Goal: Task Accomplishment & Management: Complete application form

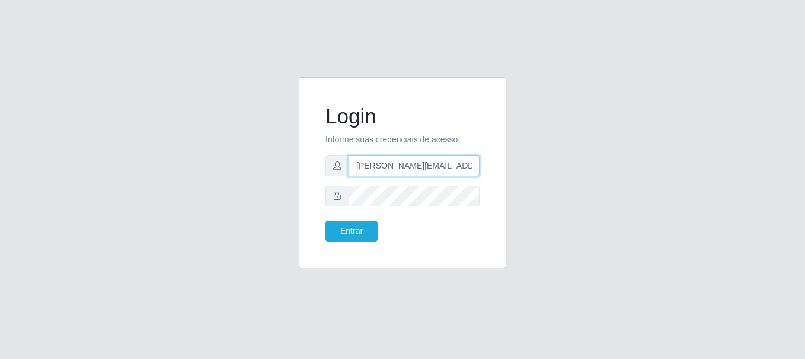
type input "[PERSON_NAME][EMAIL_ADDRESS][PERSON_NAME][DOMAIN_NAME]"
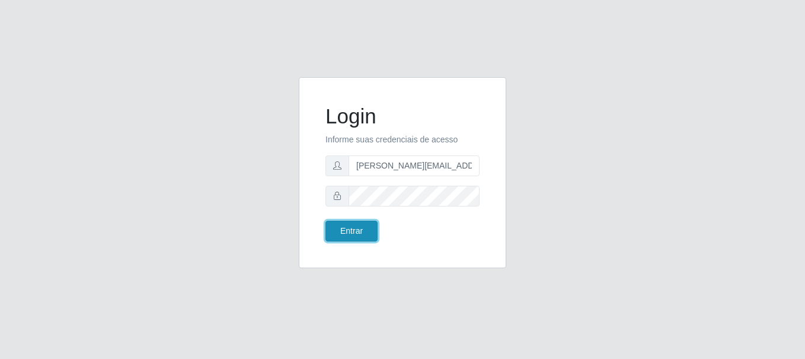
click at [351, 231] on button "Entrar" at bounding box center [352, 231] width 52 height 21
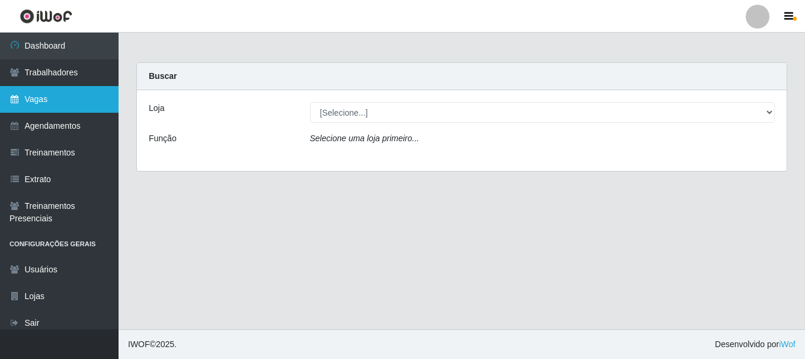
click at [59, 99] on link "Vagas" at bounding box center [59, 99] width 119 height 27
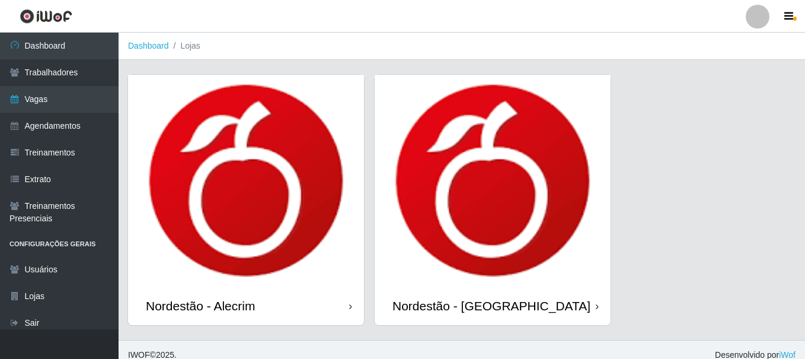
click at [203, 298] on div "Nordestão - Alecrim" at bounding box center [200, 305] width 109 height 15
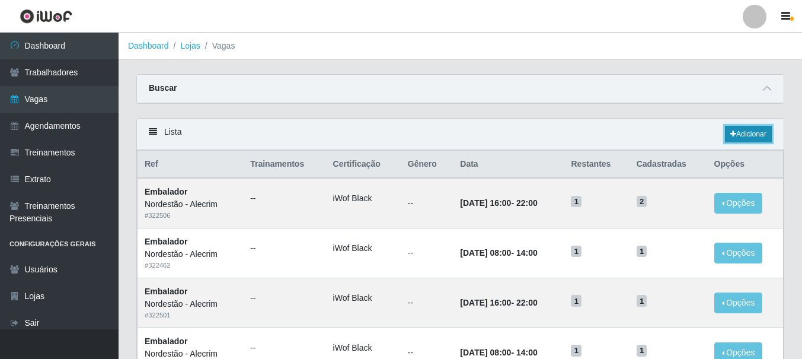
click at [747, 135] on link "Adicionar" at bounding box center [748, 134] width 47 height 17
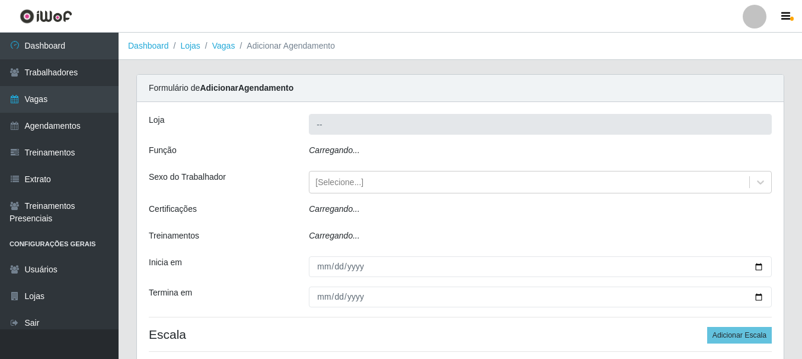
type input "Nordestão - Alecrim"
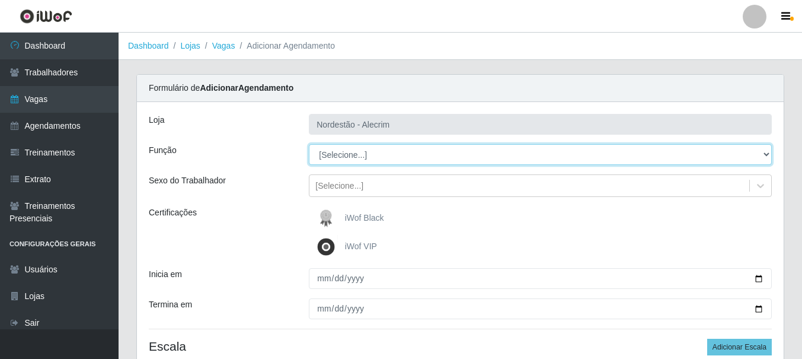
select select "1"
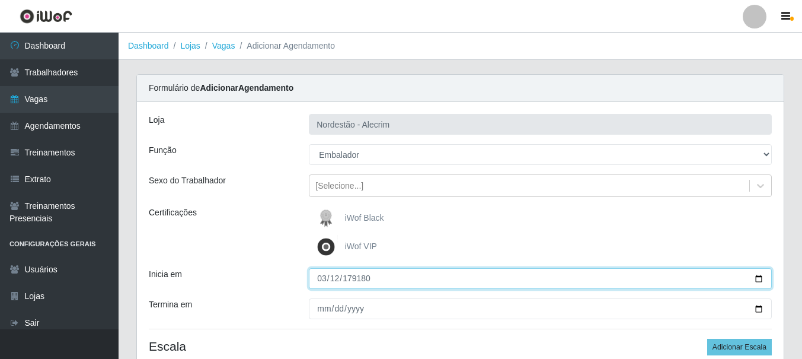
type input "179180-03-12"
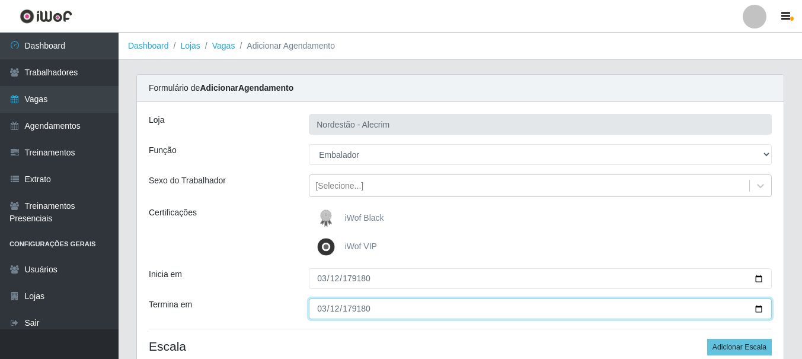
type input "179180-03-12"
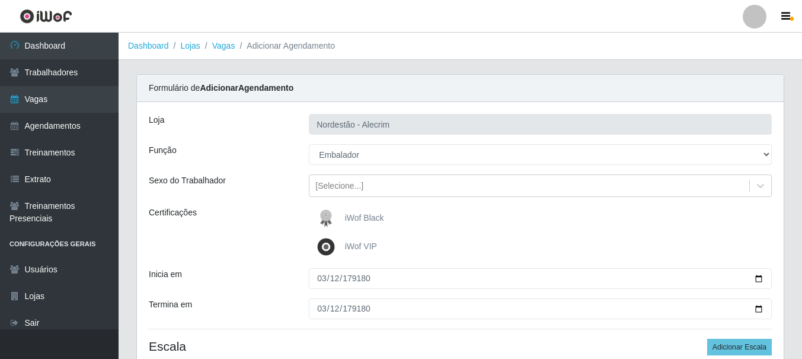
click at [540, 218] on div "iWof Black" at bounding box center [540, 218] width 463 height 24
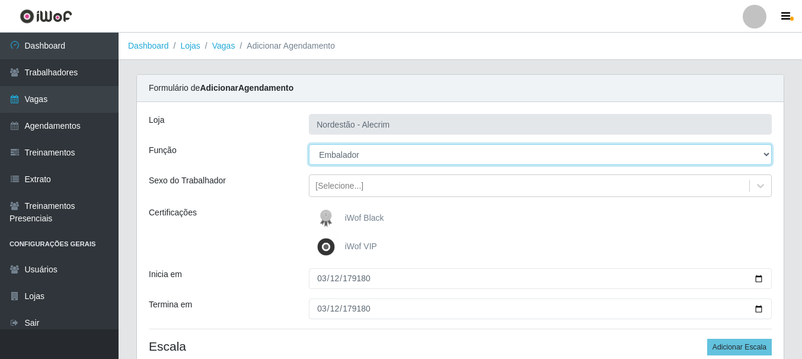
click at [473, 159] on select "[Selecione...] Embalador Embalador + Embalador ++" at bounding box center [540, 154] width 463 height 21
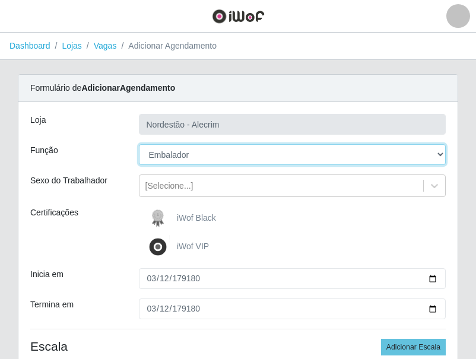
click at [429, 153] on select "[Selecione...] Embalador Embalador + Embalador ++" at bounding box center [292, 154] width 307 height 21
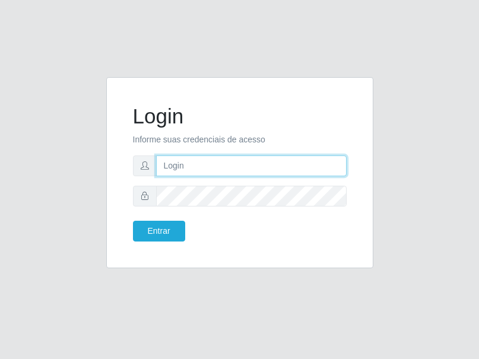
click at [180, 167] on input "text" at bounding box center [251, 165] width 190 height 21
type input "[PERSON_NAME][EMAIL_ADDRESS][PERSON_NAME][DOMAIN_NAME]"
drag, startPoint x: 285, startPoint y: 168, endPoint x: 154, endPoint y: 167, distance: 131.0
click at [154, 167] on div "[PERSON_NAME][EMAIL_ADDRESS][PERSON_NAME][DOMAIN_NAME]" at bounding box center [239, 165] width 213 height 21
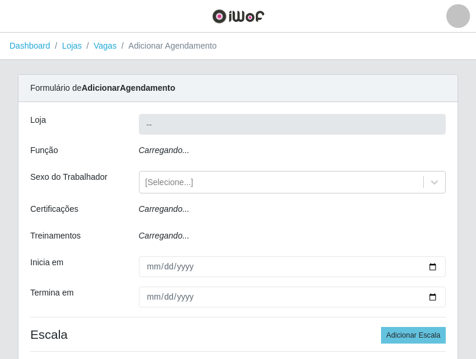
type input "Nordestão - Alecrim"
